Goal: Information Seeking & Learning: Find contact information

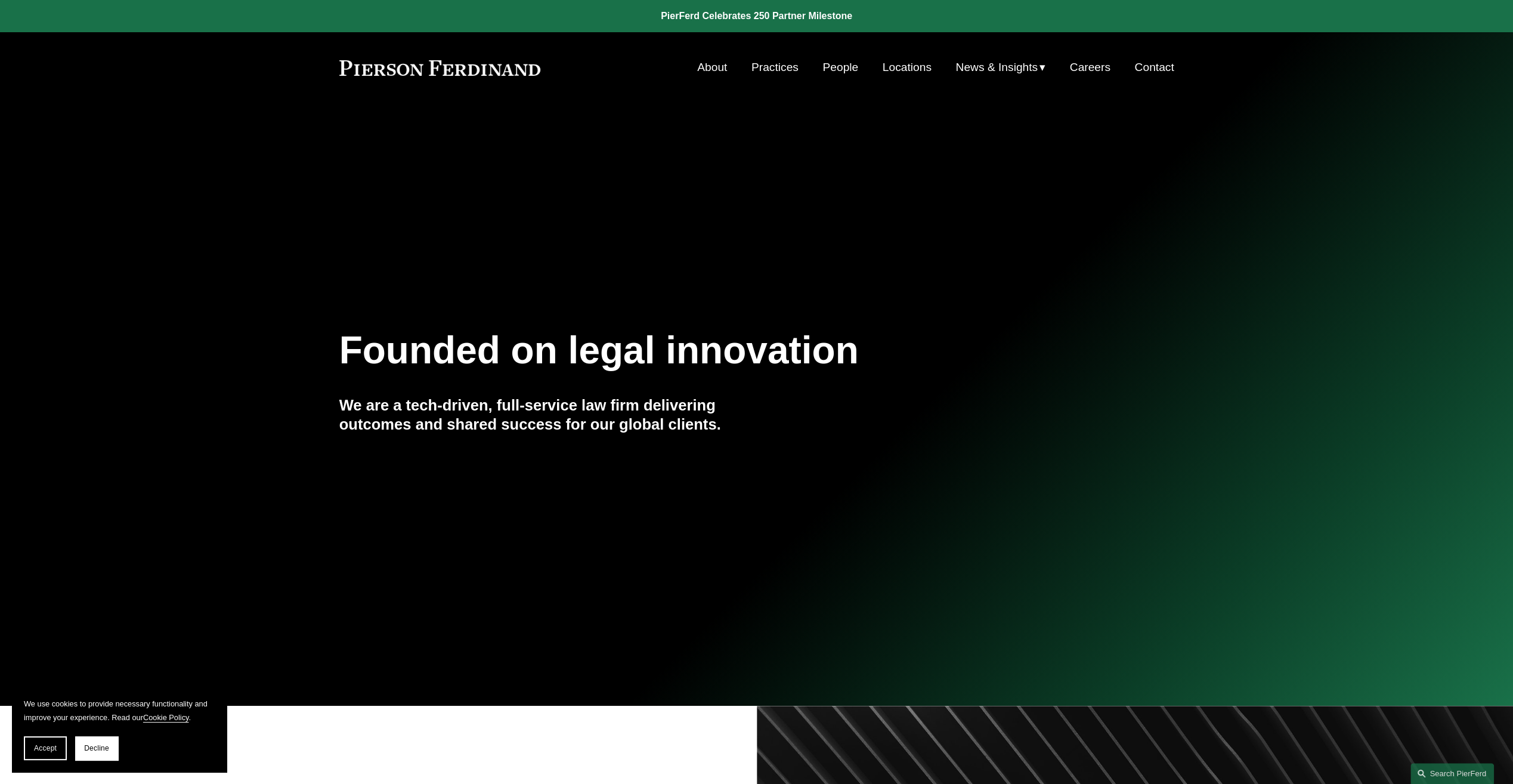
click at [825, 63] on link "People" at bounding box center [840, 67] width 36 height 23
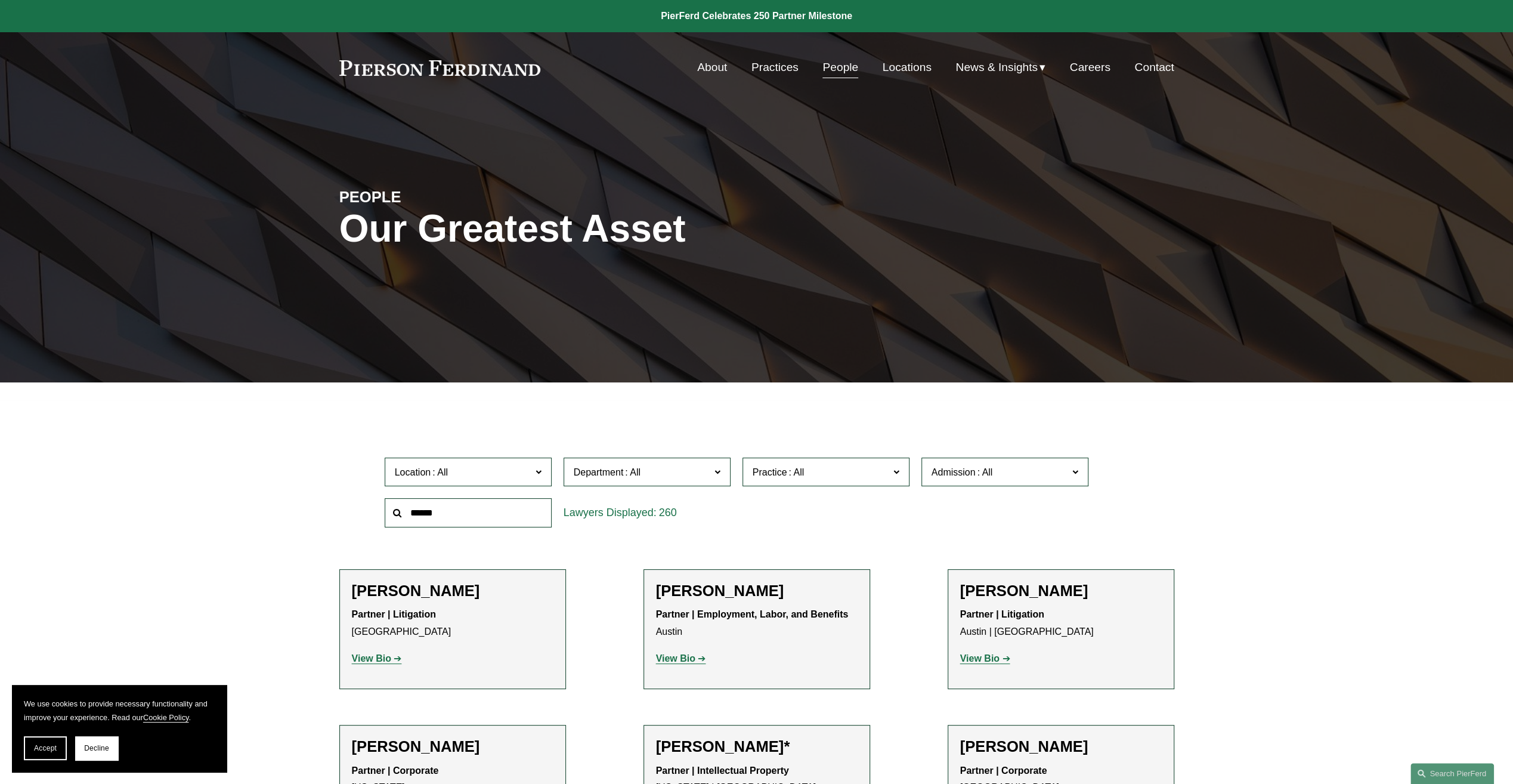
click at [625, 484] on label "Department" at bounding box center [647, 471] width 167 height 29
click at [0, 0] on link "Intellectual Property" at bounding box center [0, 0] width 0 height 0
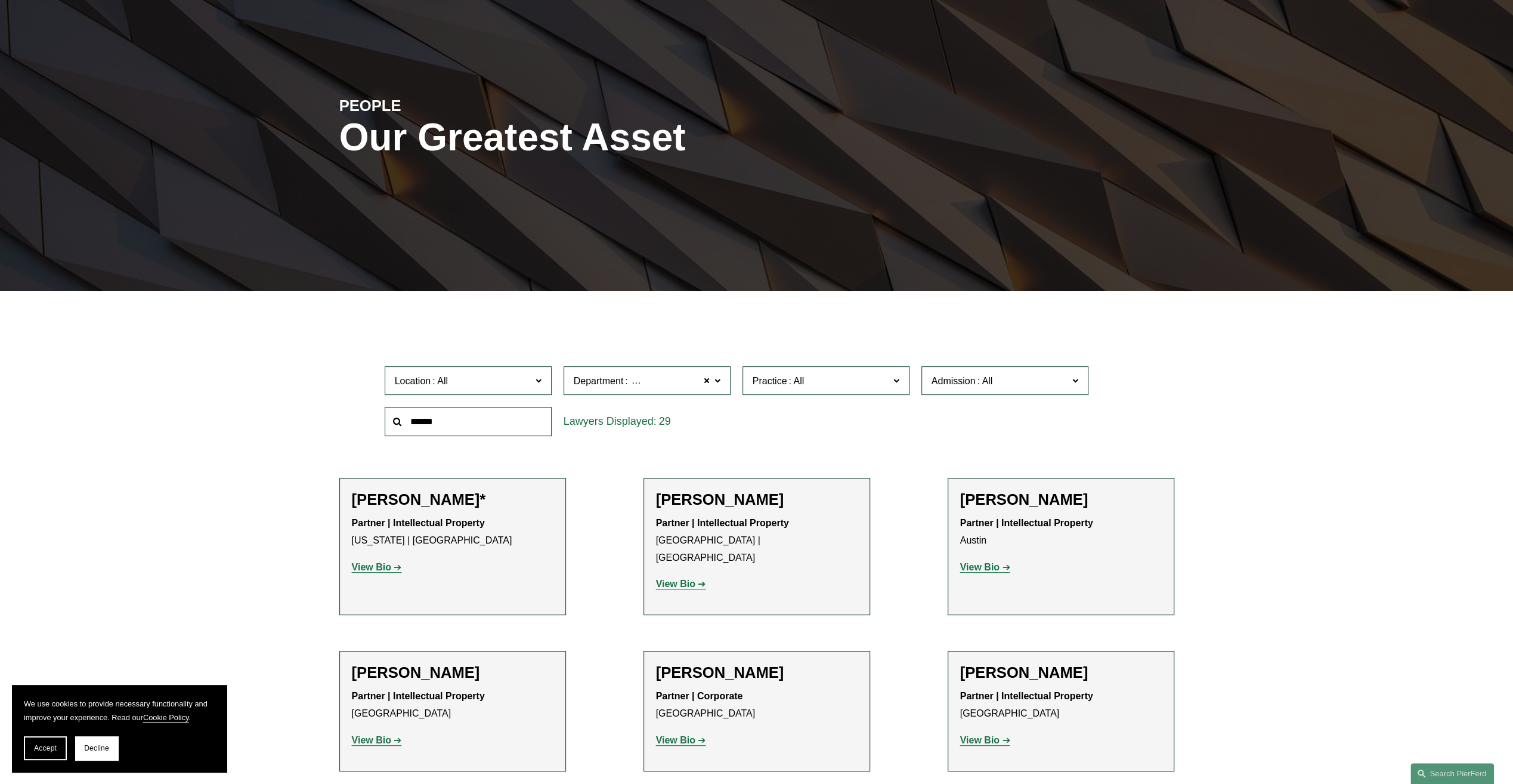
scroll to position [91, 0]
click at [496, 376] on span "Location" at bounding box center [463, 381] width 137 height 16
click at [713, 479] on li "[PERSON_NAME] Partner | Intellectual Property [GEOGRAPHIC_DATA] | [GEOGRAPHIC_D…" at bounding box center [756, 546] width 227 height 137
click at [692, 441] on div "29" at bounding box center [647, 421] width 179 height 41
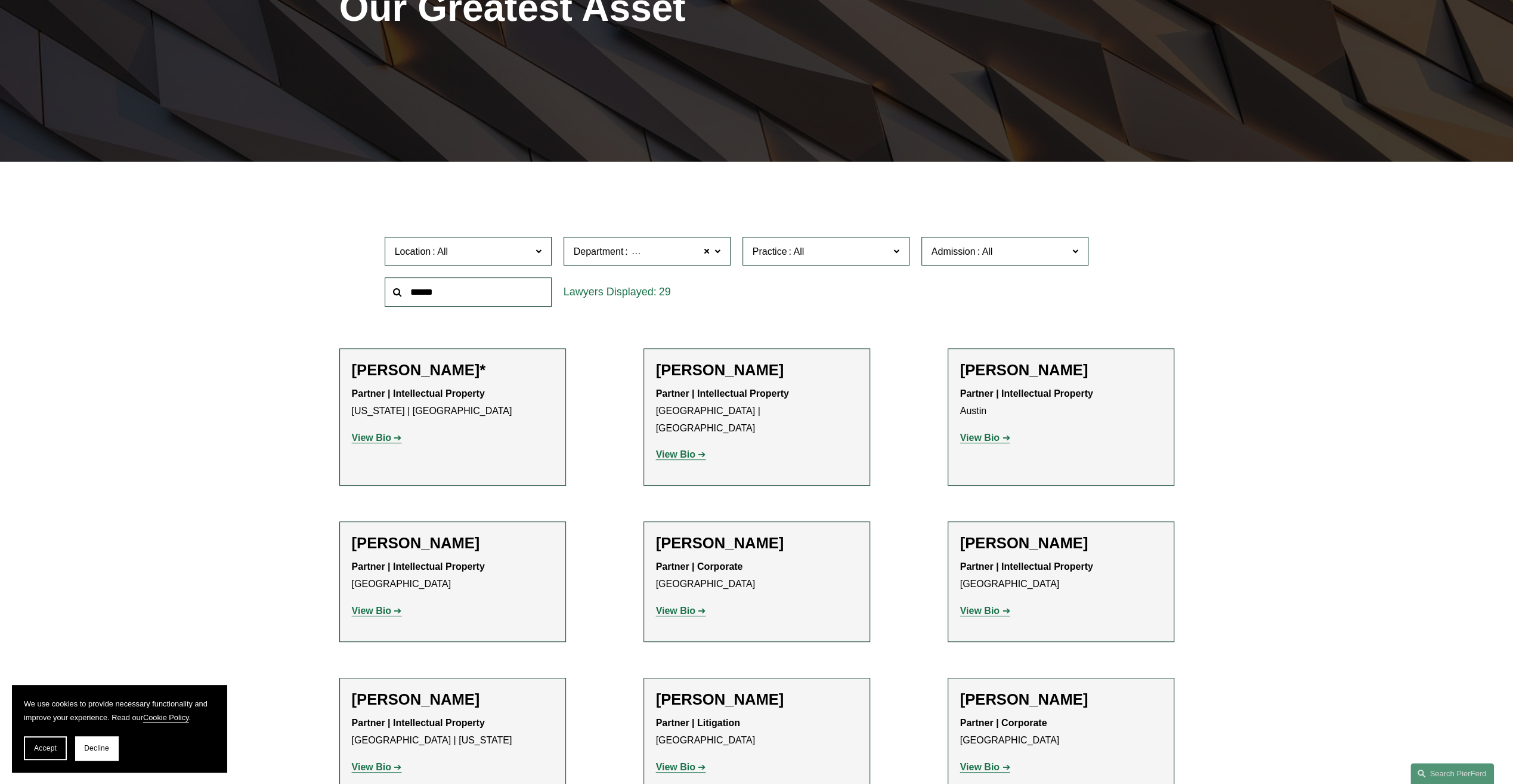
scroll to position [329, 0]
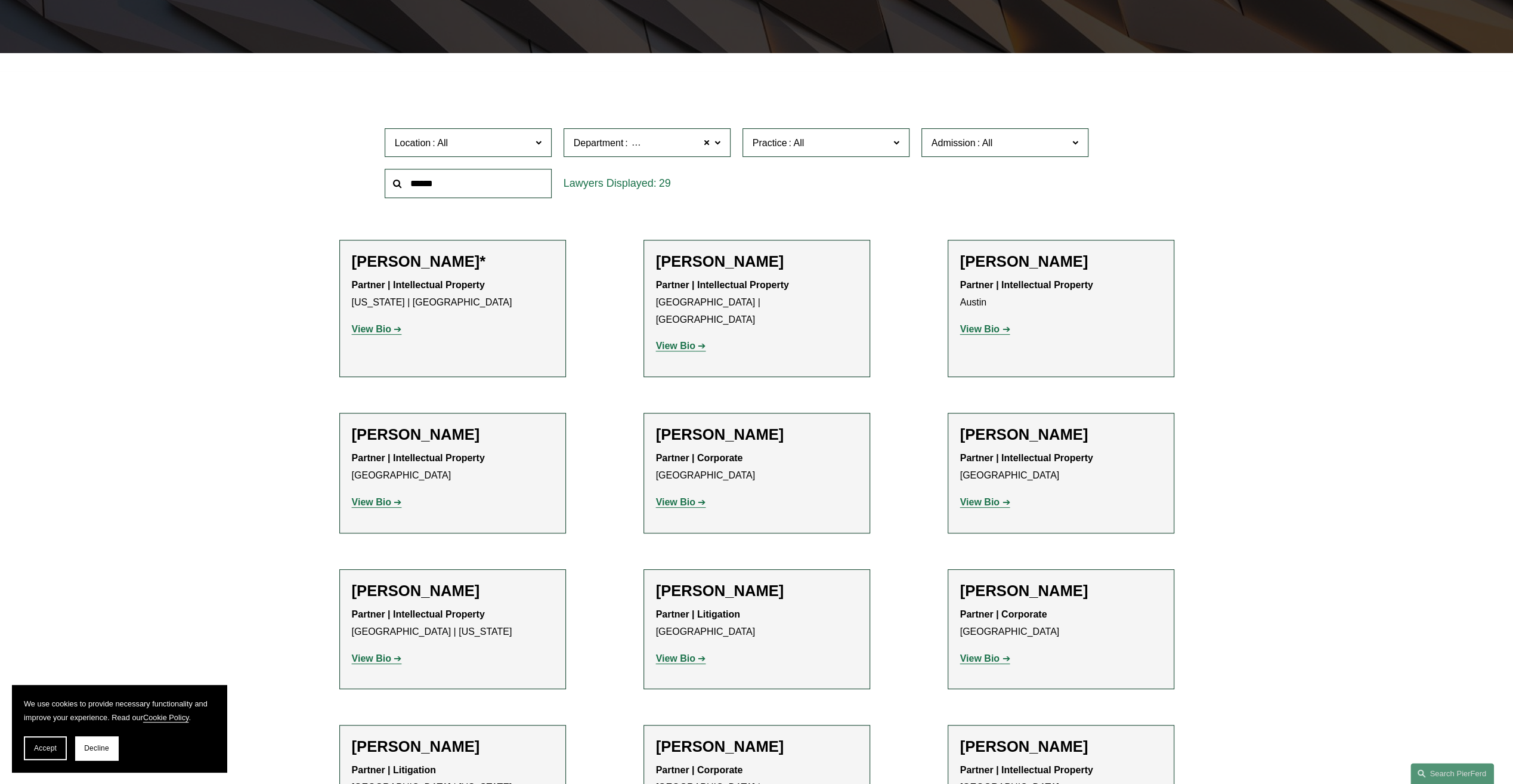
click at [675, 497] on strong "View Bio" at bounding box center [675, 502] width 39 height 10
click at [893, 181] on div "Location All [GEOGRAPHIC_DATA] [GEOGRAPHIC_DATA] [GEOGRAPHIC_DATA] [GEOGRAPHIC_…" at bounding box center [757, 163] width 756 height 82
click at [637, 129] on label "Department Intellectual Property" at bounding box center [647, 142] width 167 height 29
click at [0, 0] on link "Intellectual Property" at bounding box center [0, 0] width 0 height 0
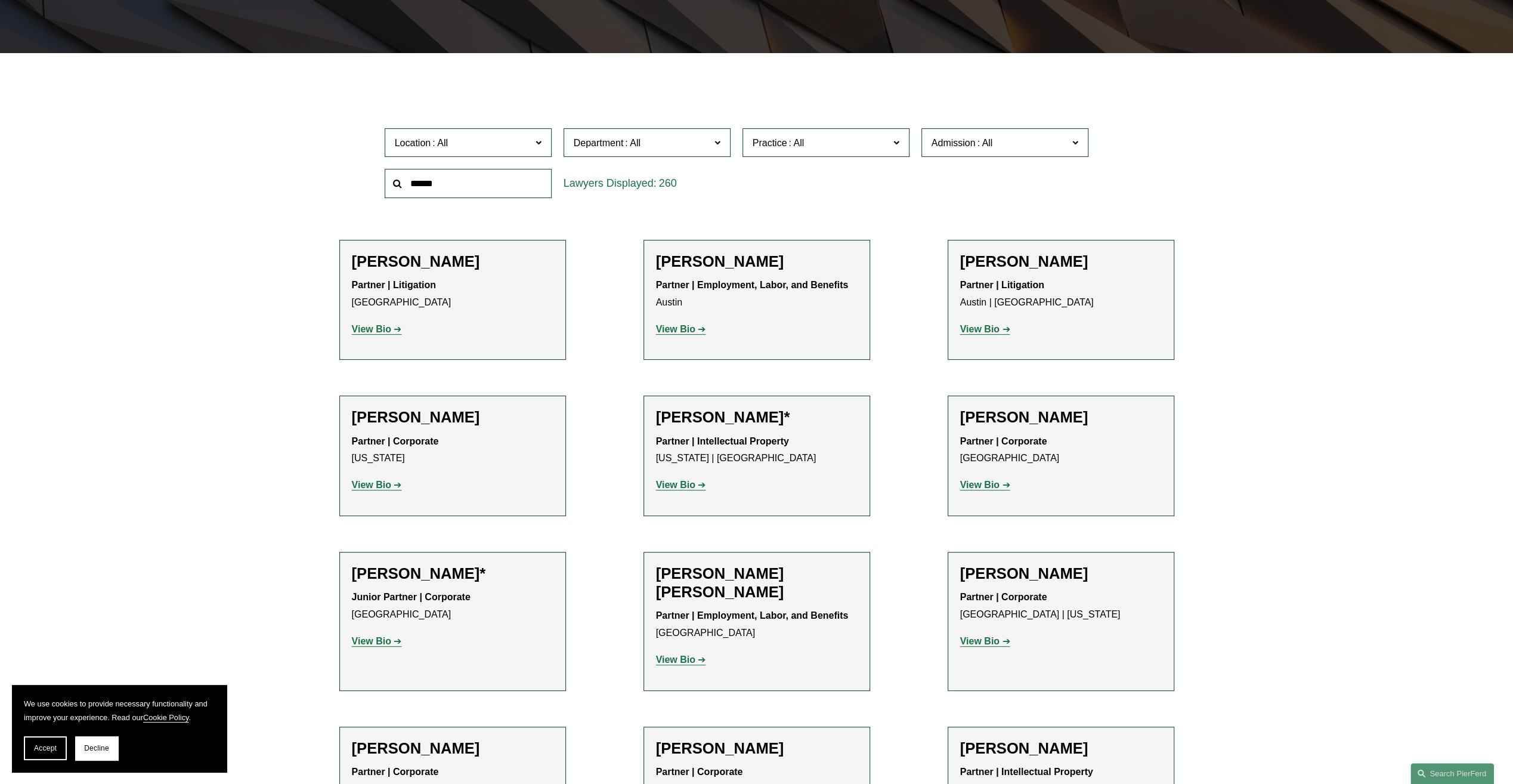
click at [627, 144] on span at bounding box center [632, 143] width 19 height 10
click at [0, 0] on link "Intellectual Property" at bounding box center [0, 0] width 0 height 0
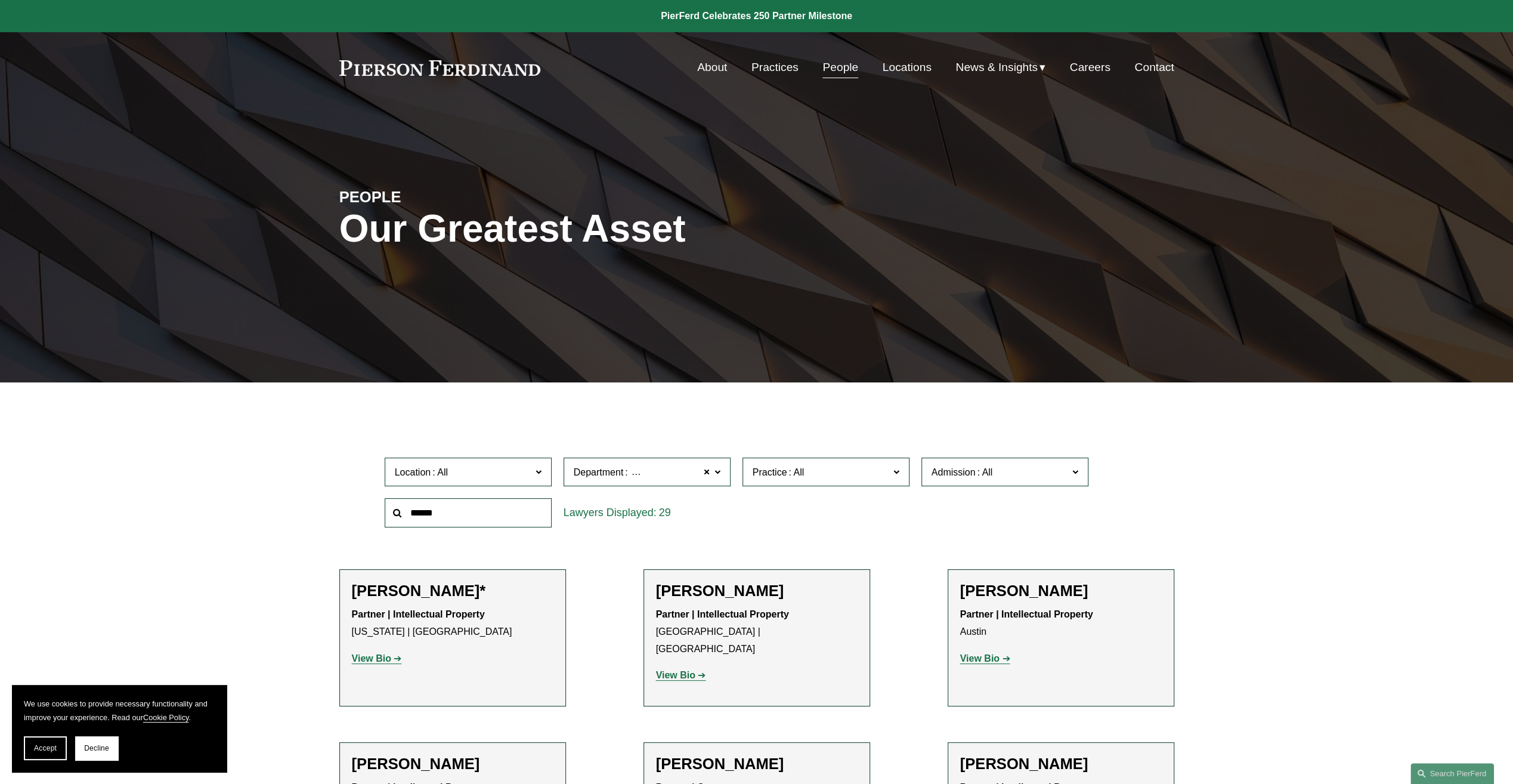
click at [605, 475] on span "Department" at bounding box center [599, 472] width 50 height 10
click at [0, 0] on link "Litigation" at bounding box center [0, 0] width 0 height 0
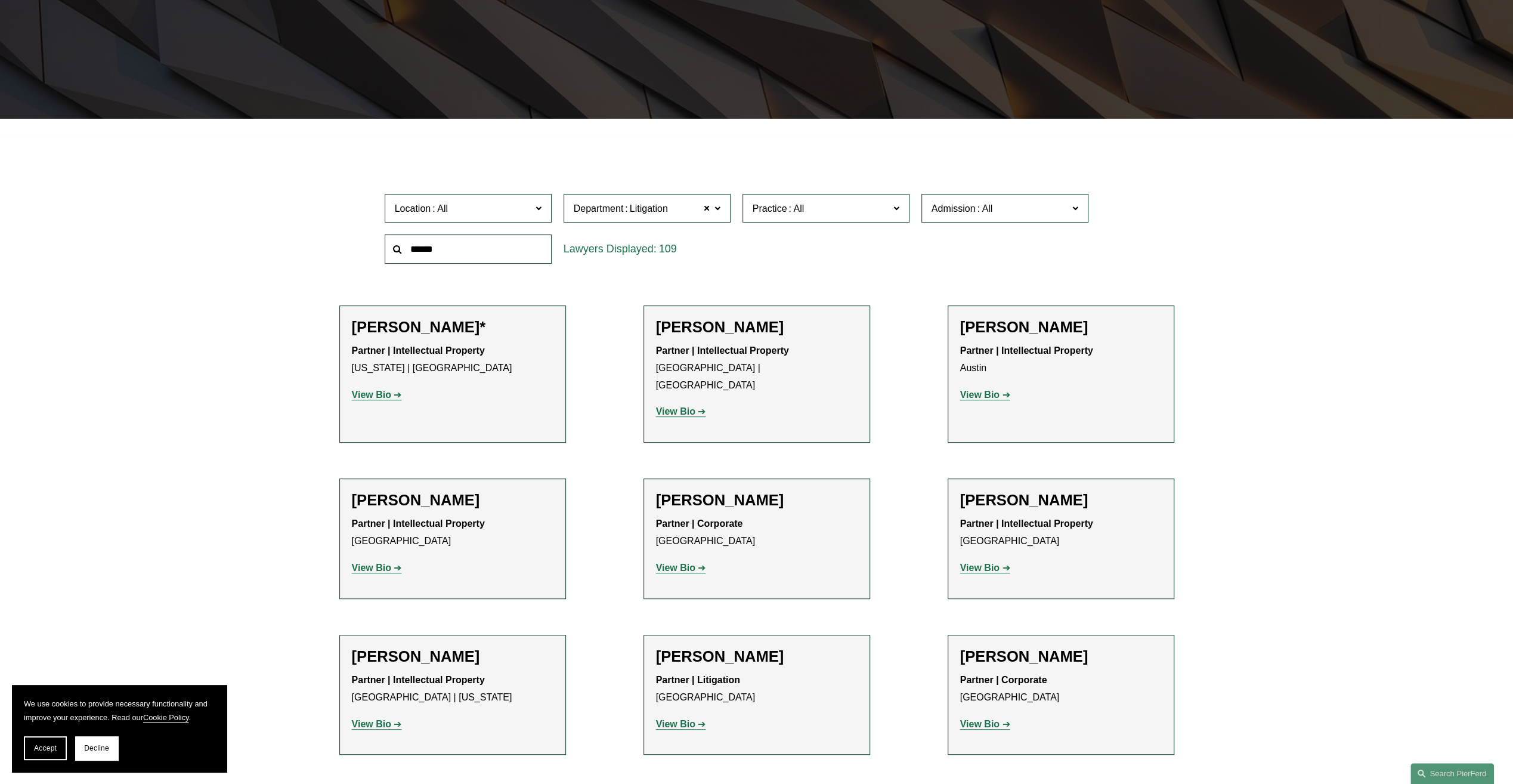
scroll to position [267, 0]
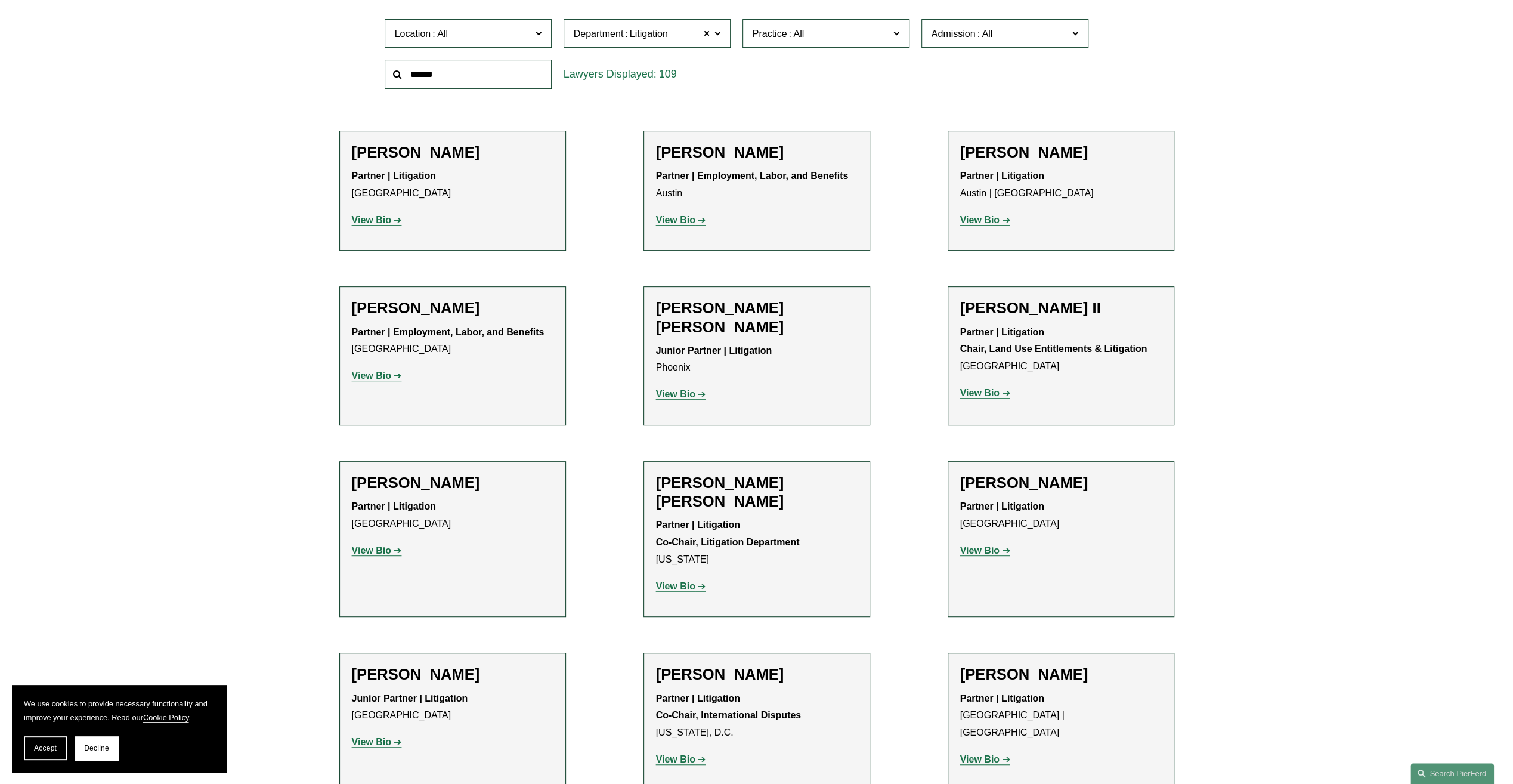
scroll to position [0, 0]
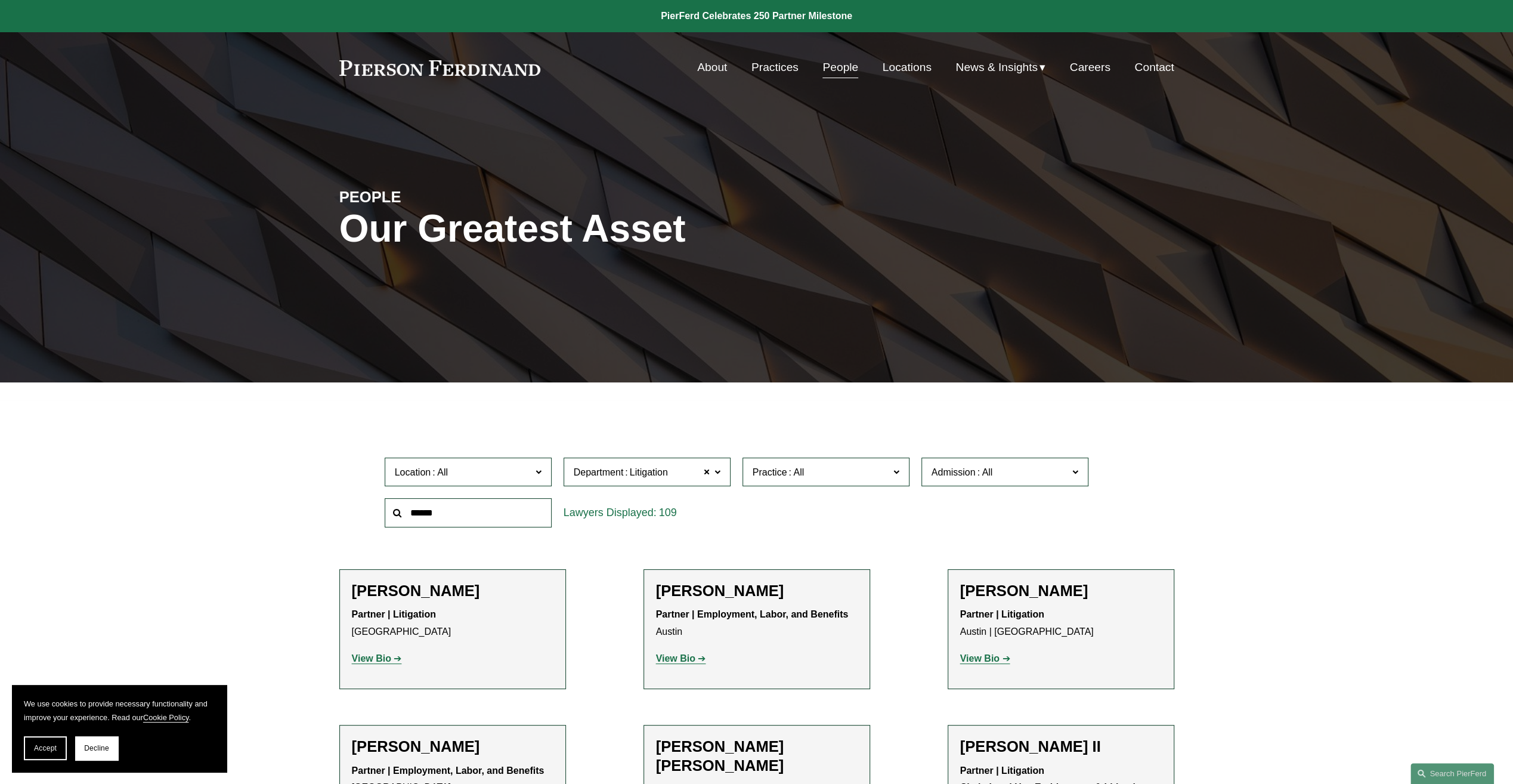
click at [669, 469] on span "Department Litigation" at bounding box center [642, 472] width 137 height 16
click at [1138, 397] on div at bounding box center [756, 391] width 1513 height 18
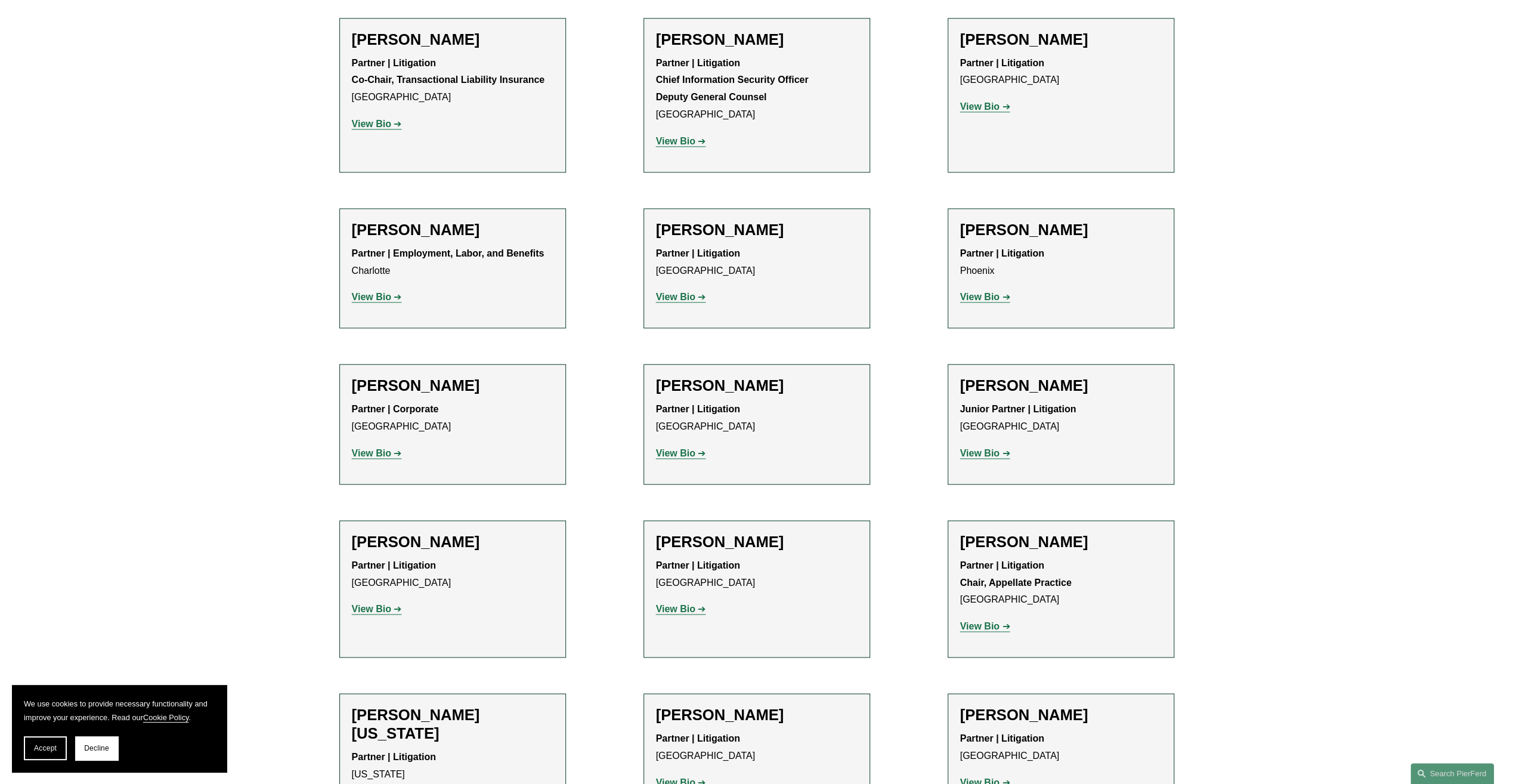
scroll to position [6211, 0]
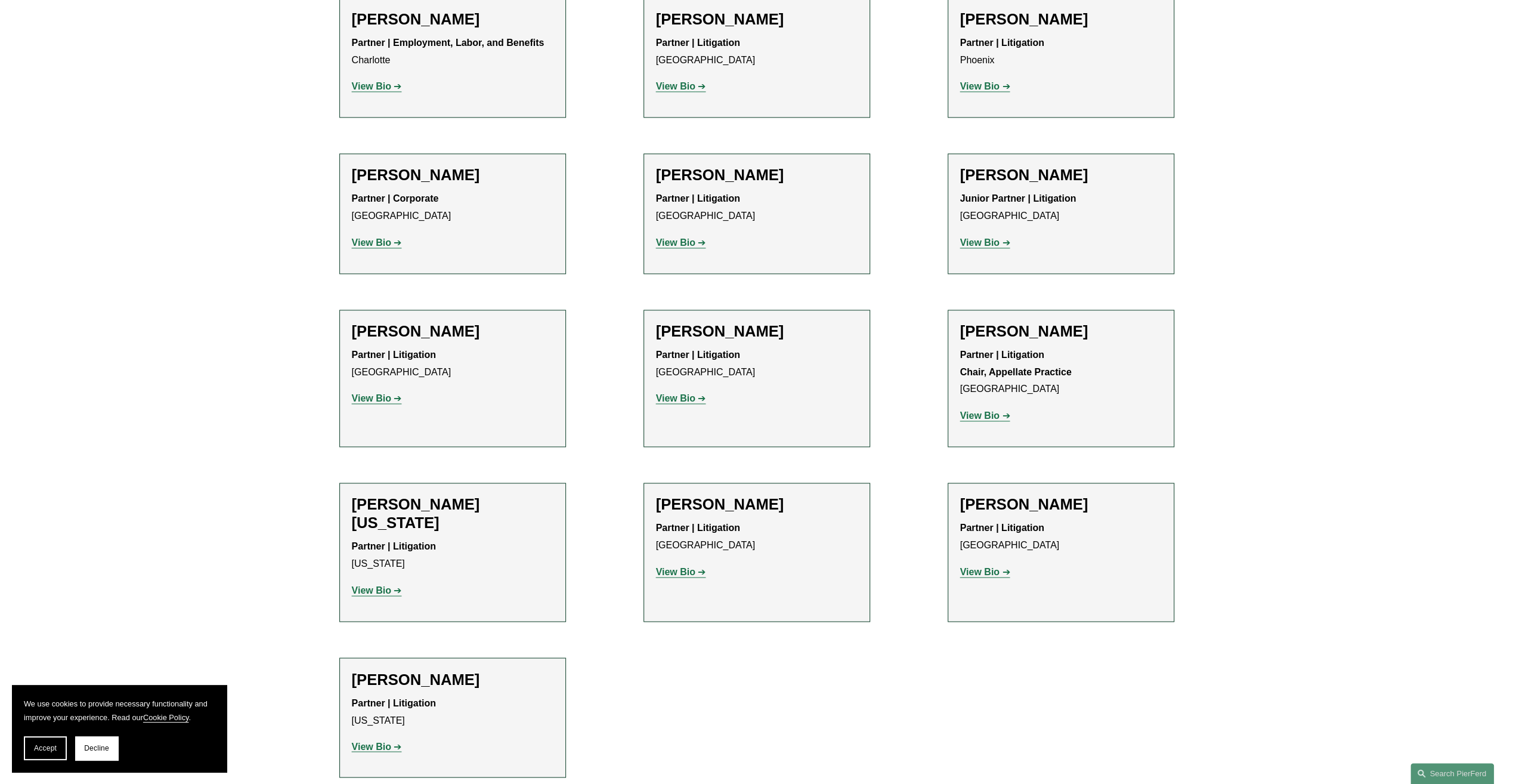
drag, startPoint x: 347, startPoint y: 728, endPoint x: 462, endPoint y: 721, distance: 115.3
copy p "[PERSON_NAME] LLP"
